Goal: Task Accomplishment & Management: Contribute content

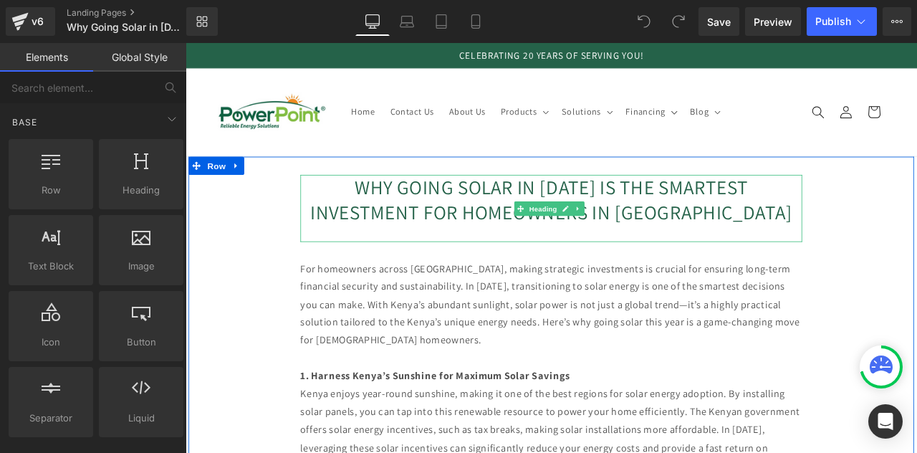
click at [591, 216] on h1 "WHY GOING SOLAR IN [DATE] IS THE SMARTEST INVESTMENT FOR HOMEOWNERS IN [GEOGRAP…" at bounding box center [619, 228] width 594 height 58
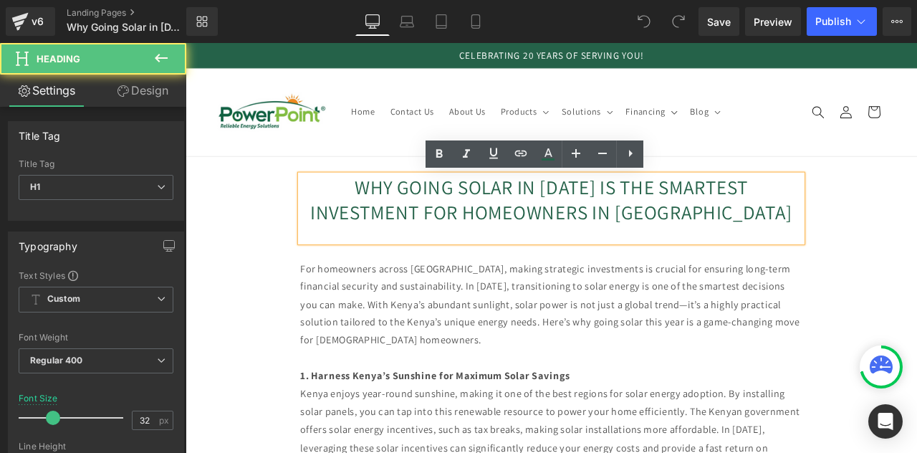
click at [586, 211] on h1 "WHY GOING SOLAR IN [DATE] IS THE SMARTEST INVESTMENT FOR HOMEOWNERS IN [GEOGRAP…" at bounding box center [619, 228] width 594 height 58
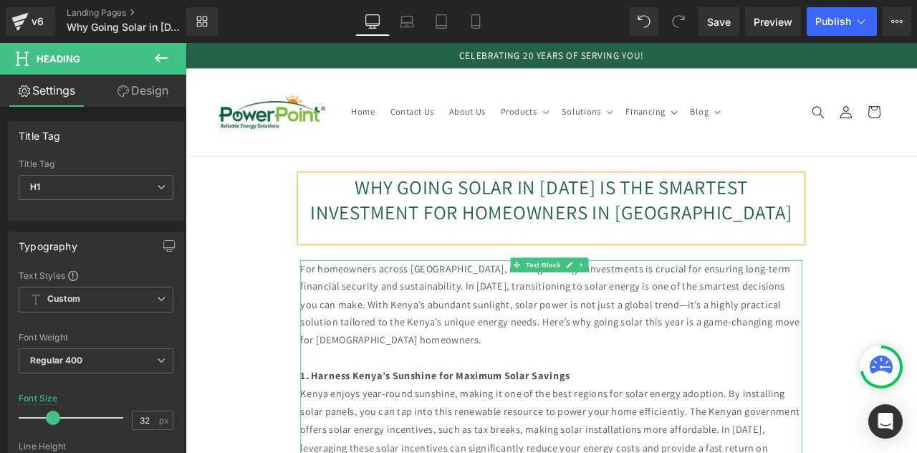
click at [500, 327] on p "For homeowners across [GEOGRAPHIC_DATA], making strategic investments is crucia…" at bounding box center [619, 353] width 594 height 106
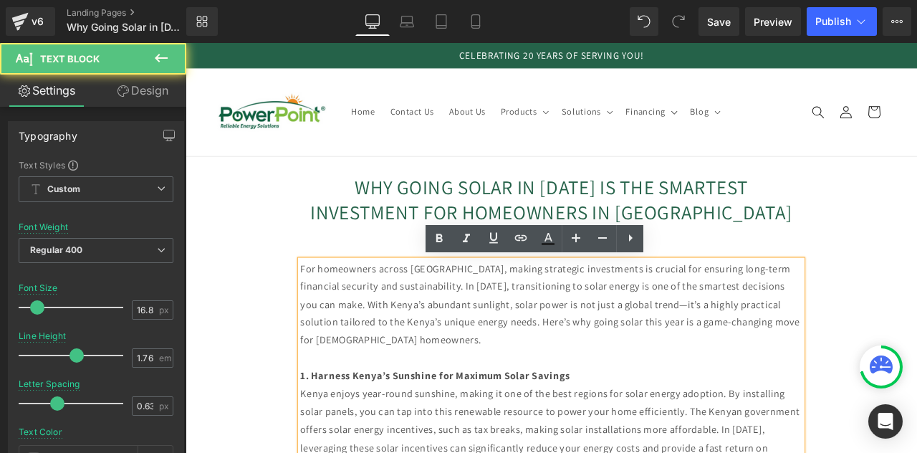
click at [502, 327] on p "For homeowners across [GEOGRAPHIC_DATA], making strategic investments is crucia…" at bounding box center [619, 353] width 594 height 106
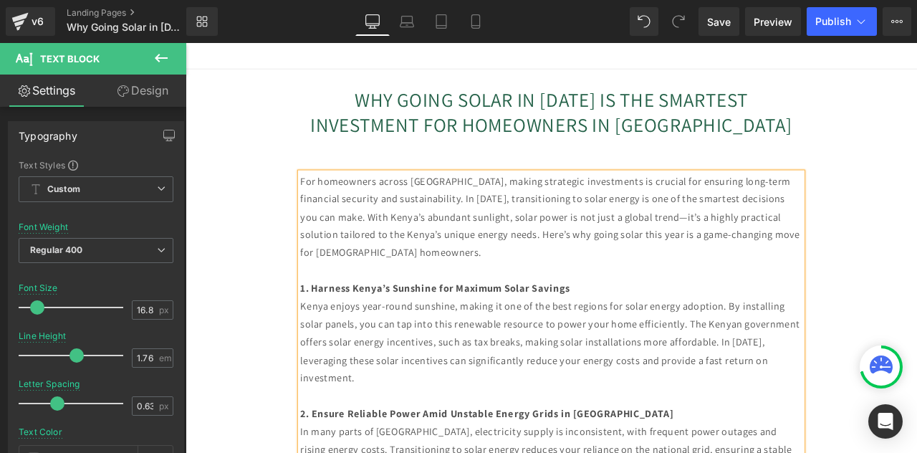
scroll to position [107, 0]
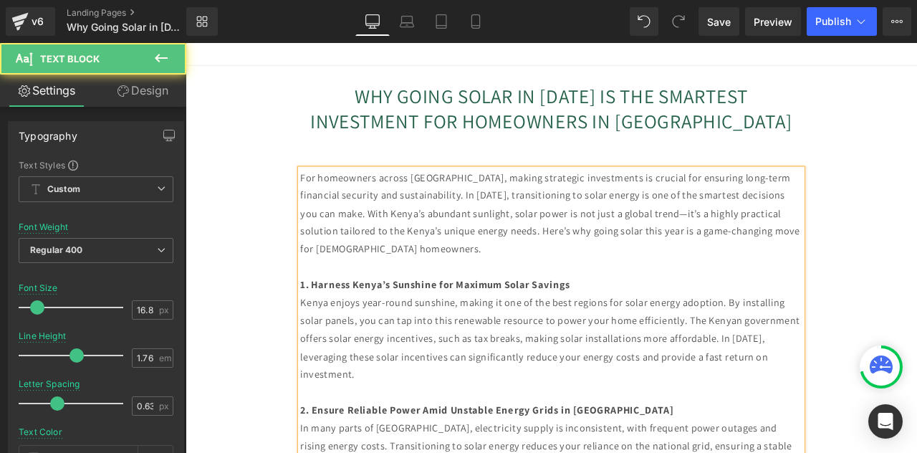
click at [342, 411] on p "Kenya enjoys year-round sunshine, making it one of the best regions for solar e…" at bounding box center [619, 394] width 594 height 106
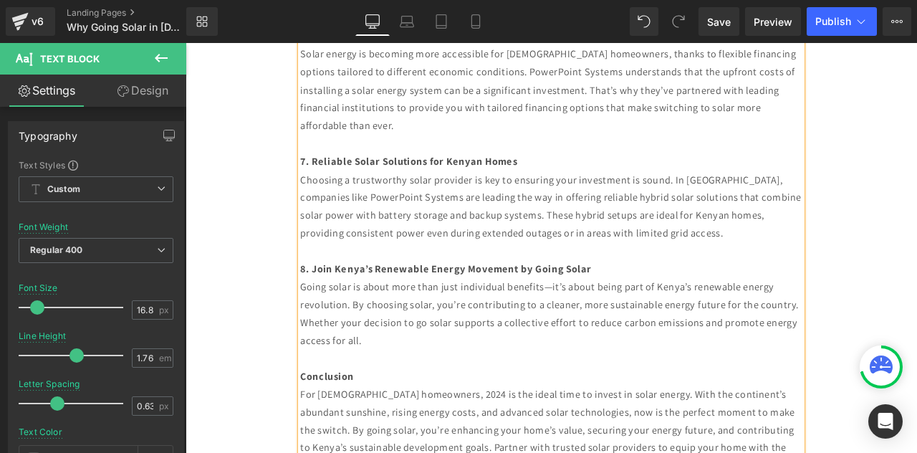
scroll to position [1102, 0]
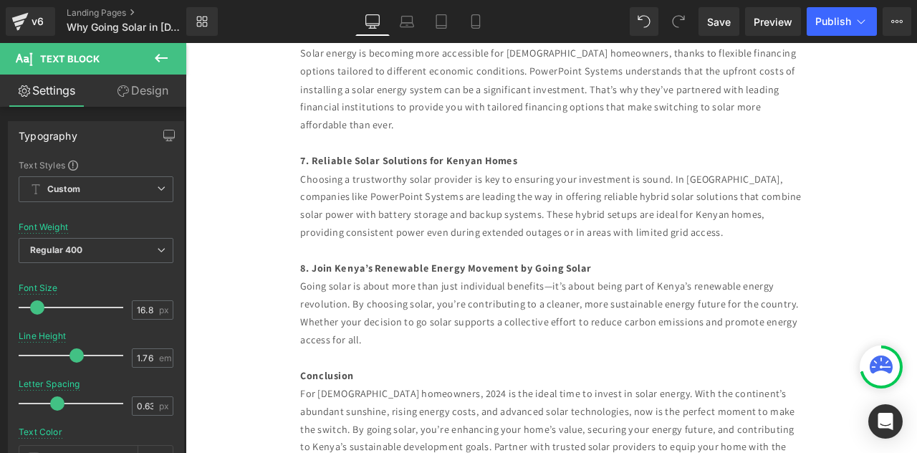
click at [434, 391] on div "Rendering Content" at bounding box center [459, 396] width 88 height 16
click at [435, 392] on div "Rendering Content" at bounding box center [459, 396] width 88 height 16
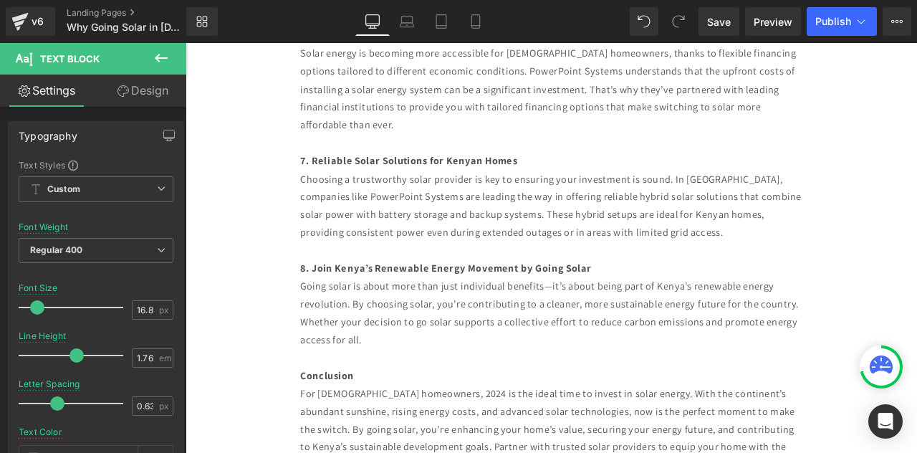
click at [435, 392] on div "Rendering Content" at bounding box center [459, 396] width 88 height 16
click at [434, 392] on div "Rendering Content" at bounding box center [459, 396] width 88 height 16
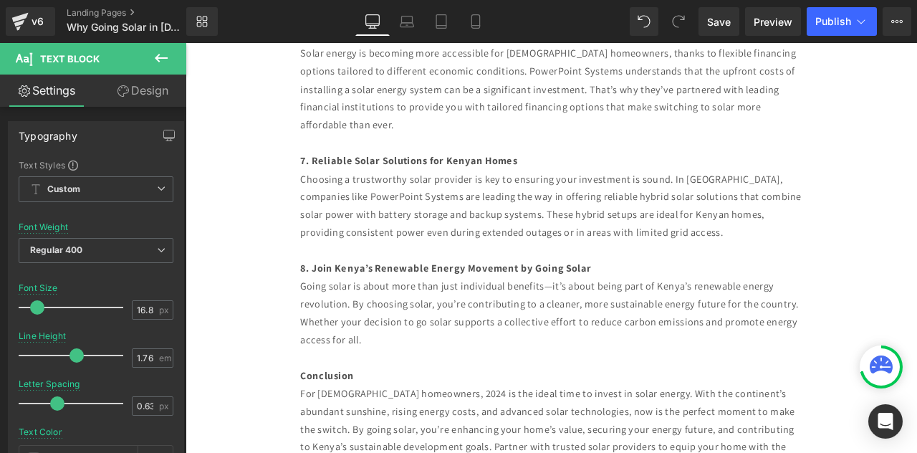
click at [434, 392] on div "Rendering Content" at bounding box center [459, 396] width 88 height 16
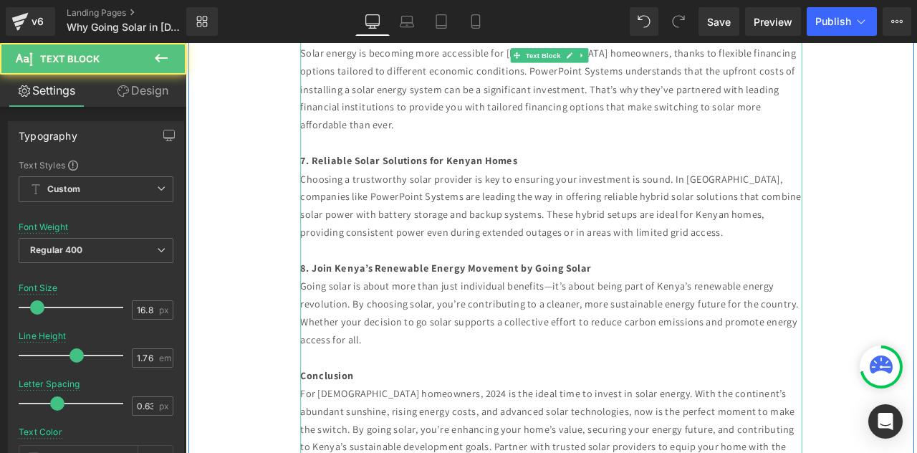
click at [516, 369] on p "Going solar is about more than just individual benefits—it’s about being part o…" at bounding box center [619, 363] width 594 height 84
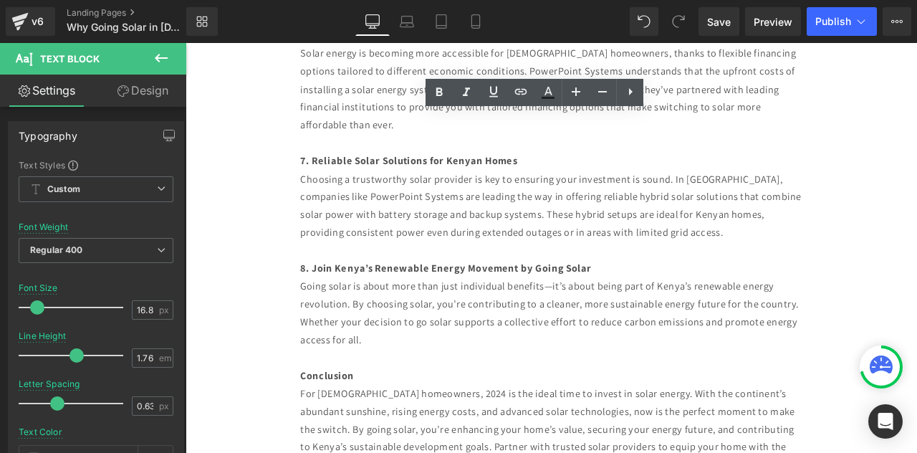
click at [440, 391] on div "Rendering Content" at bounding box center [459, 396] width 88 height 16
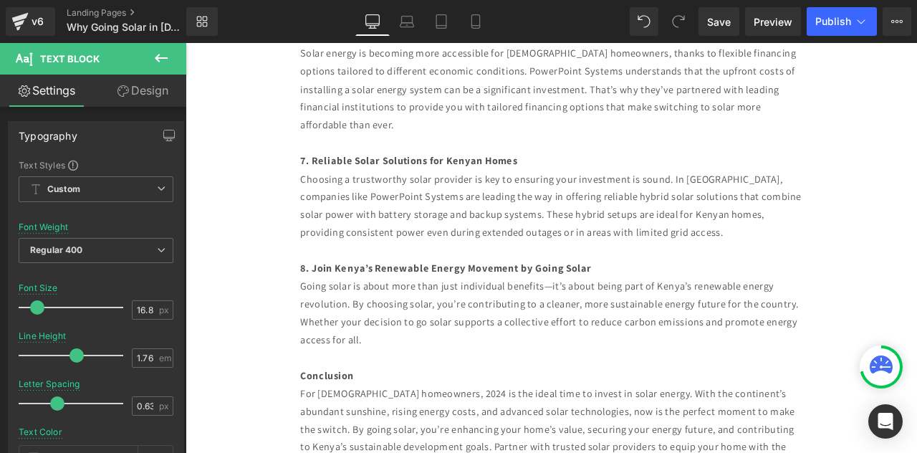
click at [438, 392] on div "Rendering Content" at bounding box center [459, 396] width 88 height 16
click at [424, 395] on div "Rendering Content" at bounding box center [459, 396] width 88 height 16
drag, startPoint x: 424, startPoint y: 395, endPoint x: 433, endPoint y: 395, distance: 9.3
click at [433, 395] on div "Rendering Content" at bounding box center [459, 396] width 88 height 16
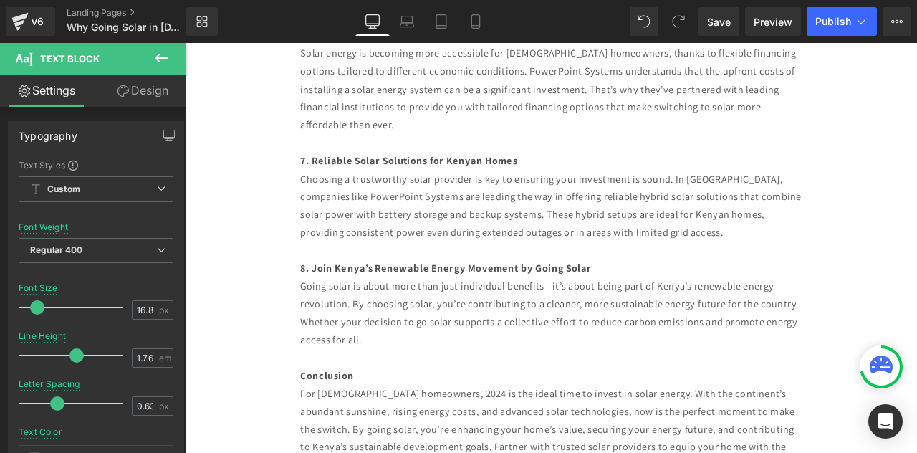
click at [433, 395] on div "Rendering Content" at bounding box center [459, 396] width 88 height 16
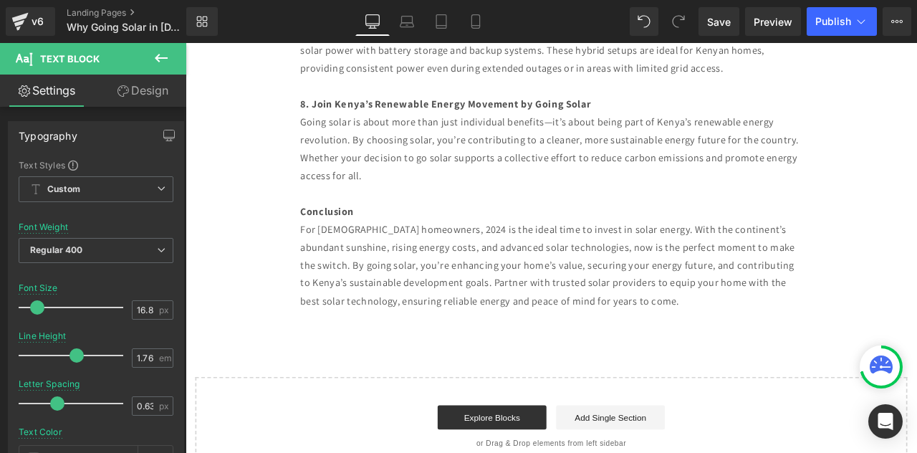
scroll to position [1309, 0]
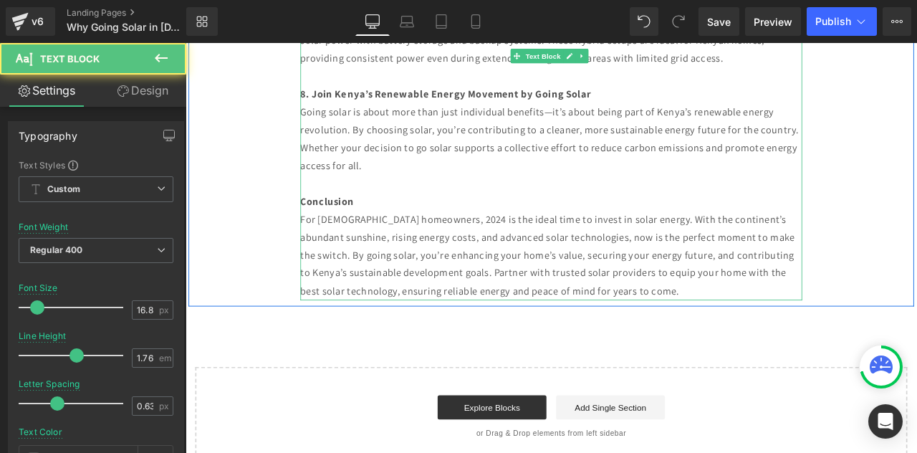
click at [480, 246] on p "For [DEMOGRAPHIC_DATA] homeowners, 2024 is the ideal time to invest in solar en…" at bounding box center [619, 294] width 594 height 106
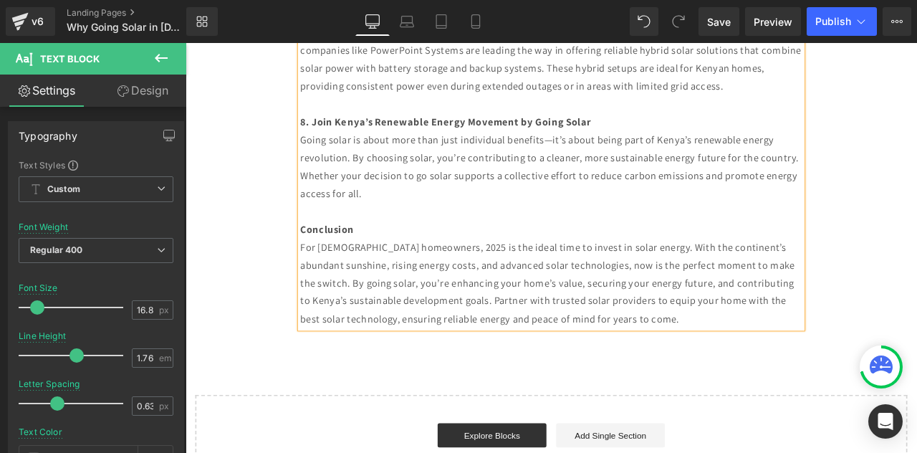
scroll to position [1276, 0]
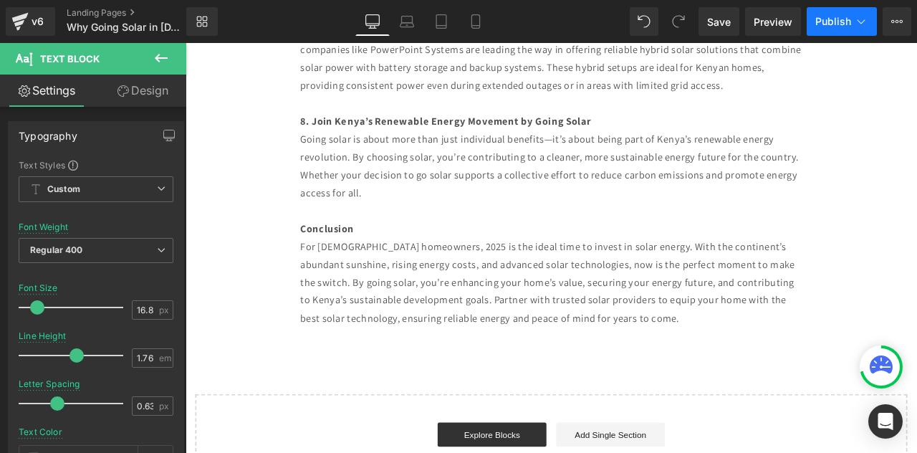
click at [828, 19] on span "Publish" at bounding box center [833, 21] width 36 height 11
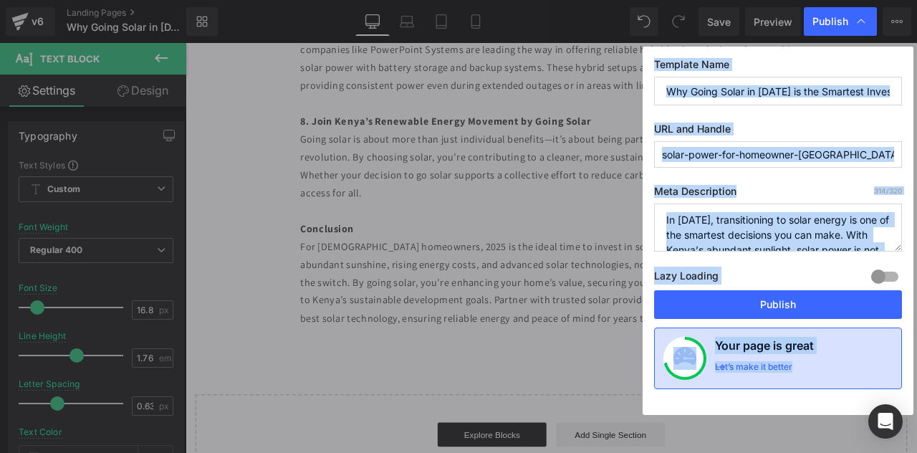
click at [861, 346] on div "Your page is great Let’s make it better" at bounding box center [804, 358] width 178 height 43
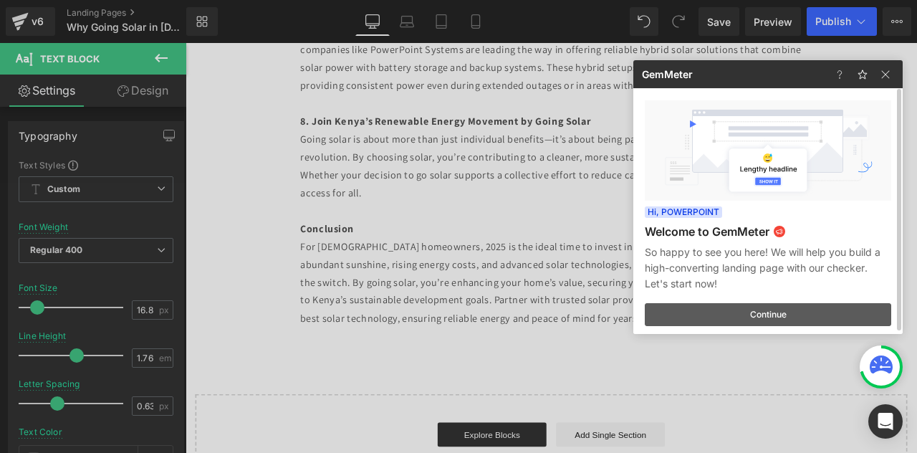
click at [808, 308] on button "Continue" at bounding box center [767, 314] width 246 height 23
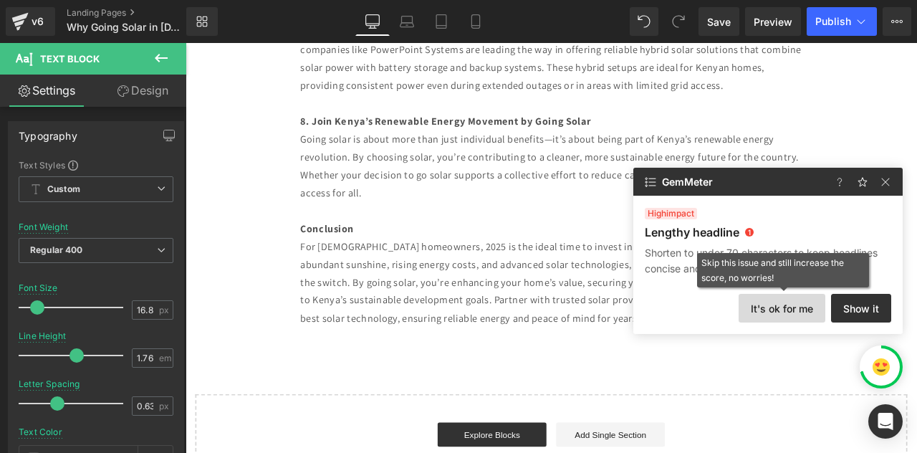
click at [780, 314] on button "It's ok for me" at bounding box center [781, 308] width 87 height 29
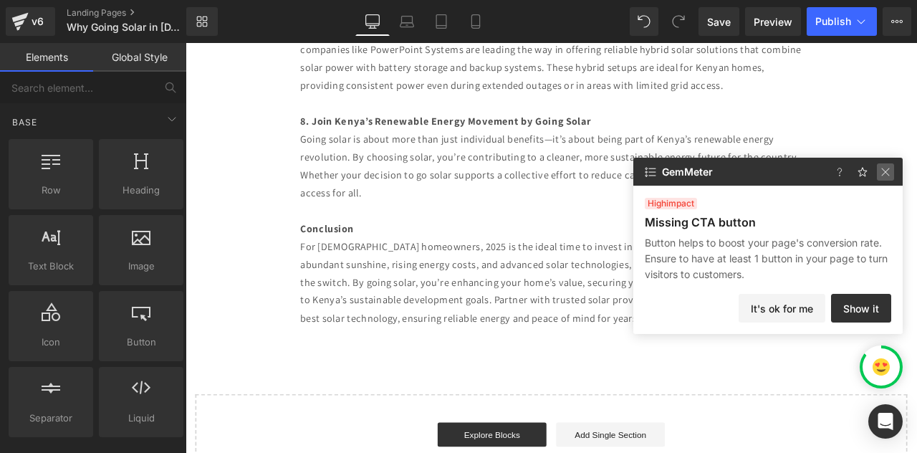
click at [884, 175] on img at bounding box center [884, 171] width 17 height 17
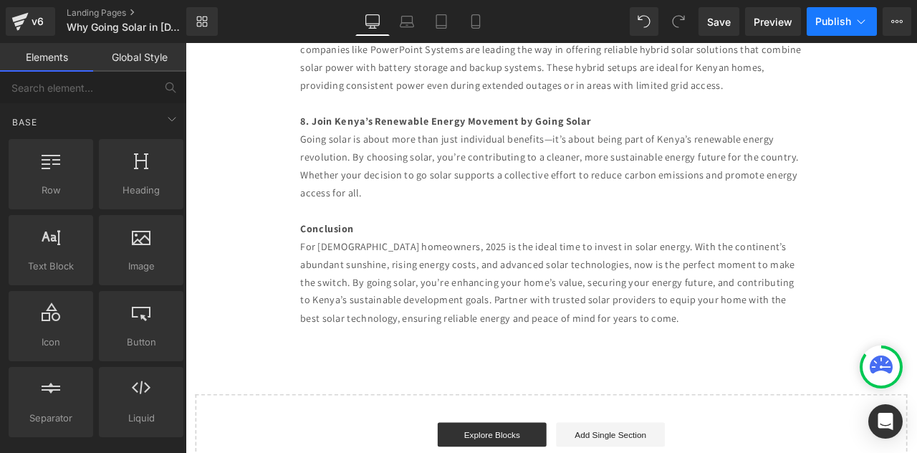
click at [837, 21] on span "Publish" at bounding box center [833, 21] width 36 height 11
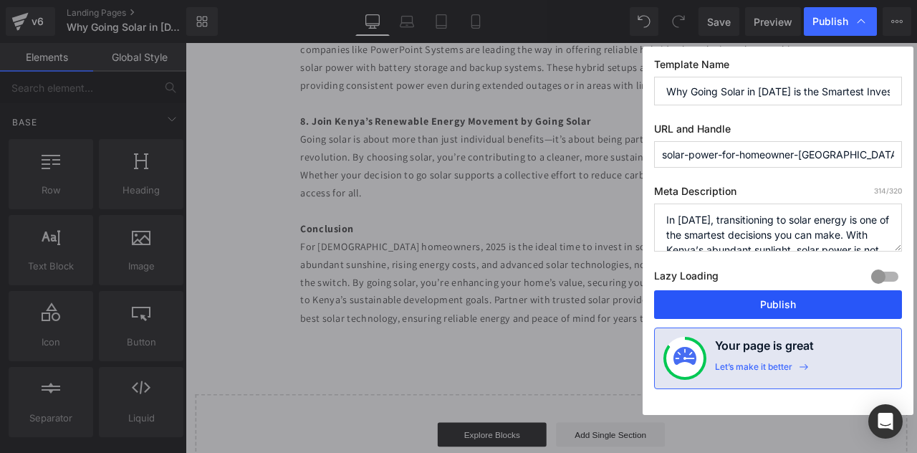
click at [750, 297] on button "Publish" at bounding box center [778, 304] width 248 height 29
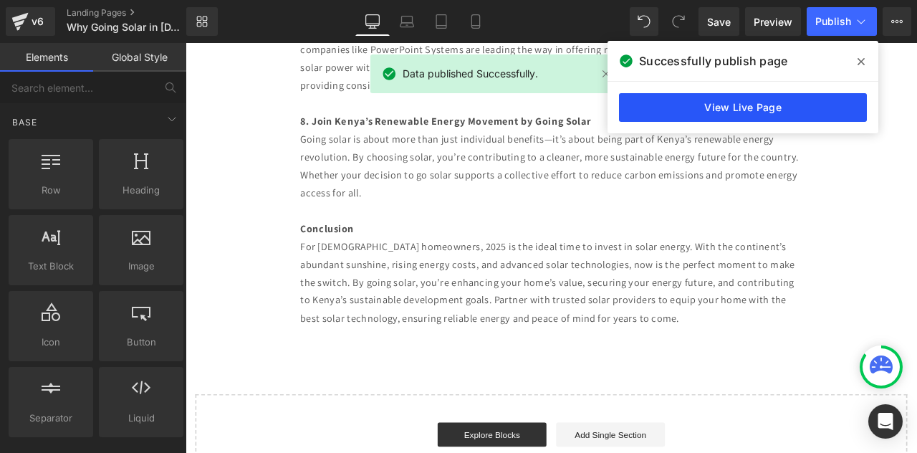
click at [778, 108] on link "View Live Page" at bounding box center [743, 107] width 248 height 29
